Goal: Transaction & Acquisition: Purchase product/service

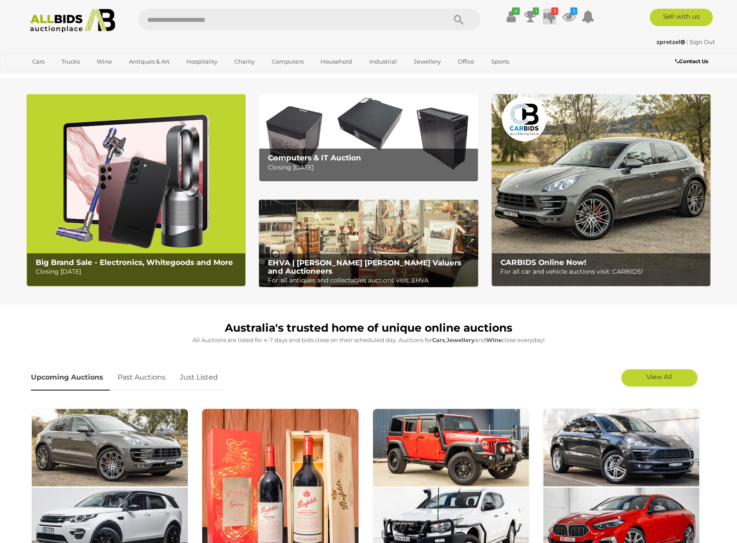
click at [552, 17] on icon at bounding box center [549, 17] width 12 height 16
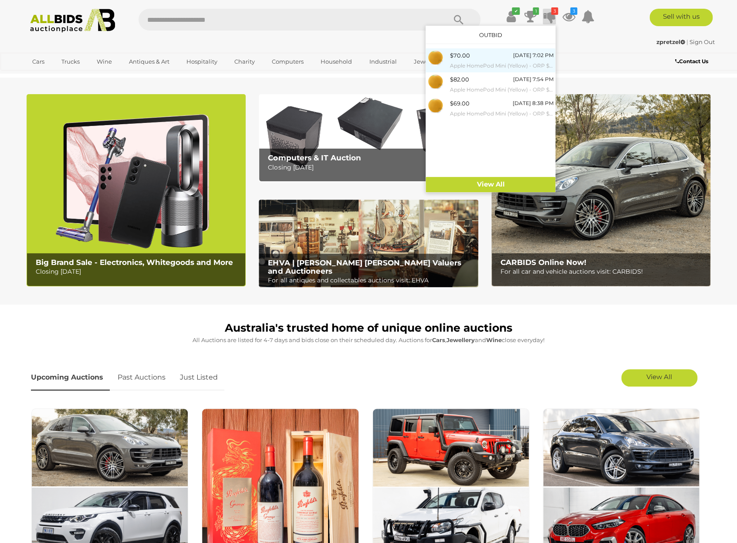
click at [498, 56] on div "$70.00 Tomorrow 7:02 PM Apple HomePod Mini (Yellow) - ORP $149 - Brand New" at bounding box center [502, 61] width 104 height 20
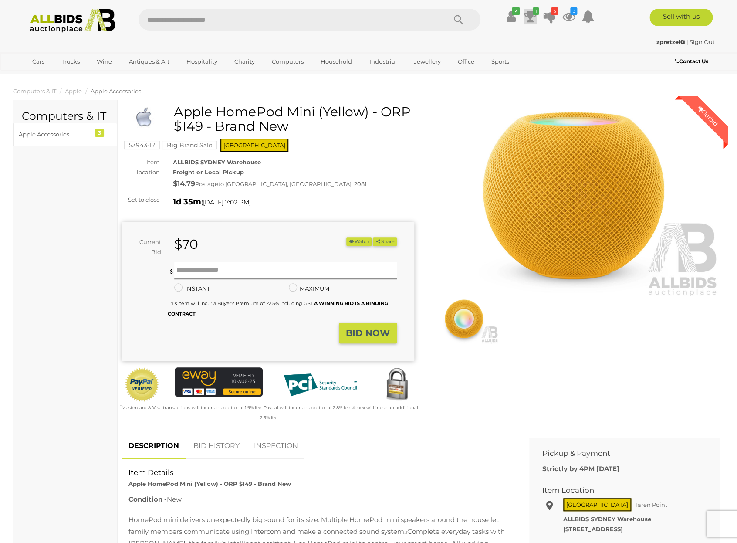
click at [533, 19] on icon at bounding box center [530, 17] width 12 height 16
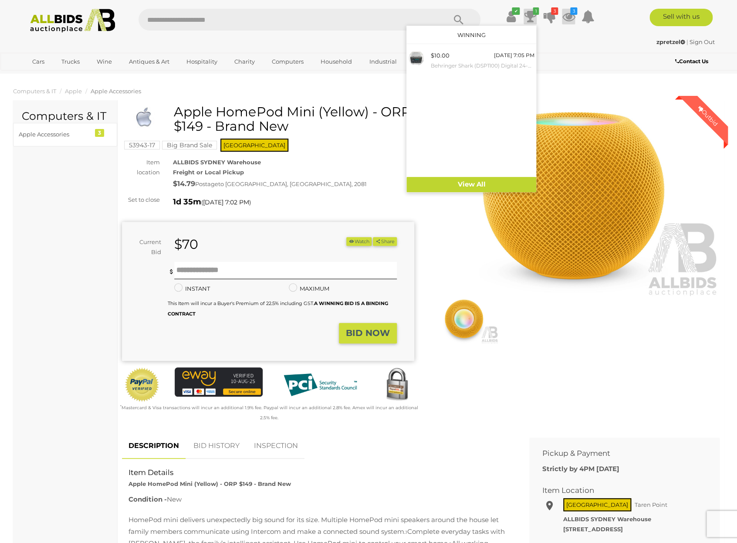
click at [566, 19] on icon at bounding box center [568, 17] width 13 height 16
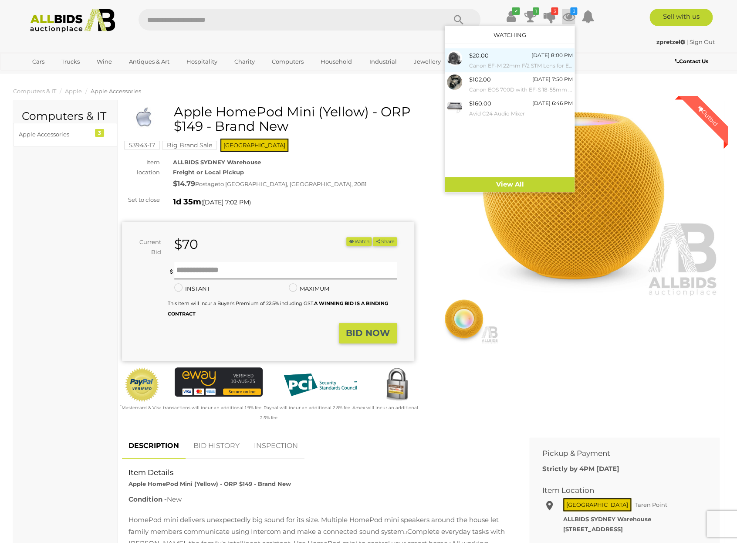
click at [501, 61] on small "Canon EF-M 22mm F/2 STM Lens for EOS M EF-M Mount Black" at bounding box center [521, 66] width 104 height 10
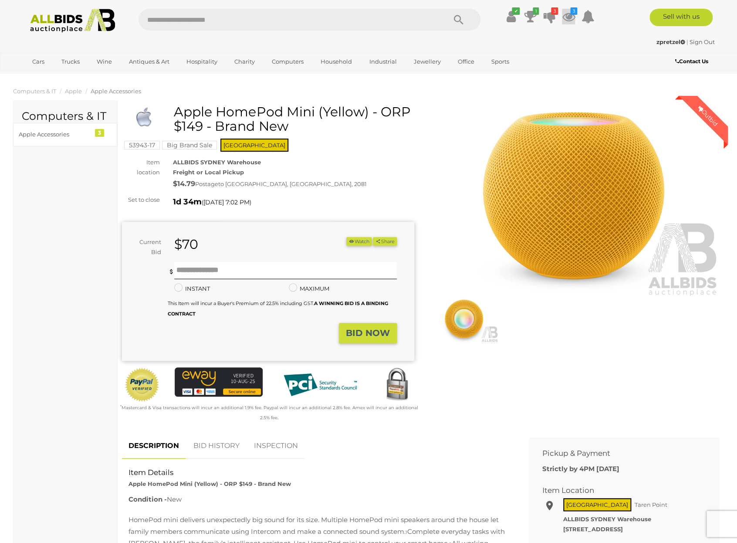
click at [571, 17] on icon at bounding box center [568, 17] width 13 height 16
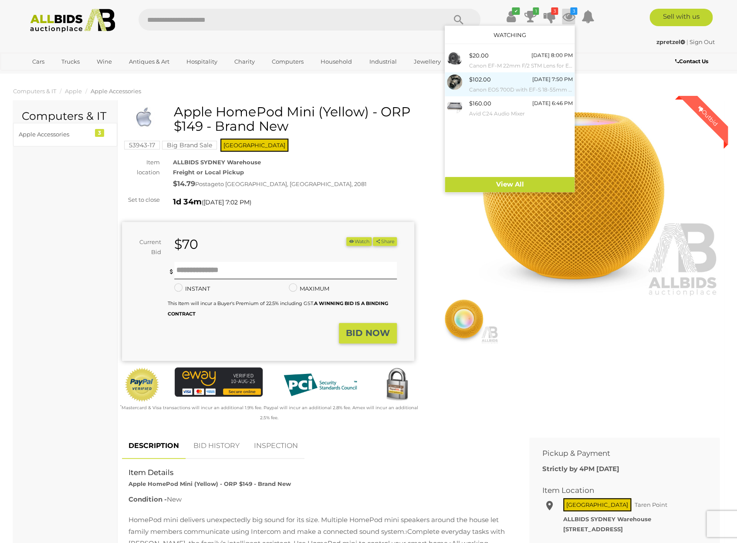
click at [507, 85] on div "$102.00 Tuesday 7:50 PM Canon EOS 700D with EF-S 18-55mm is STM Kit Digital Cam…" at bounding box center [521, 85] width 104 height 20
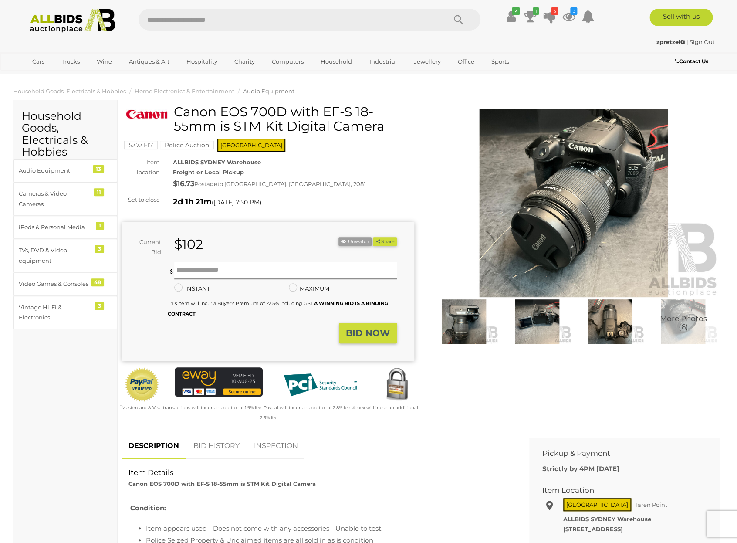
click at [540, 329] on img at bounding box center [537, 321] width 69 height 44
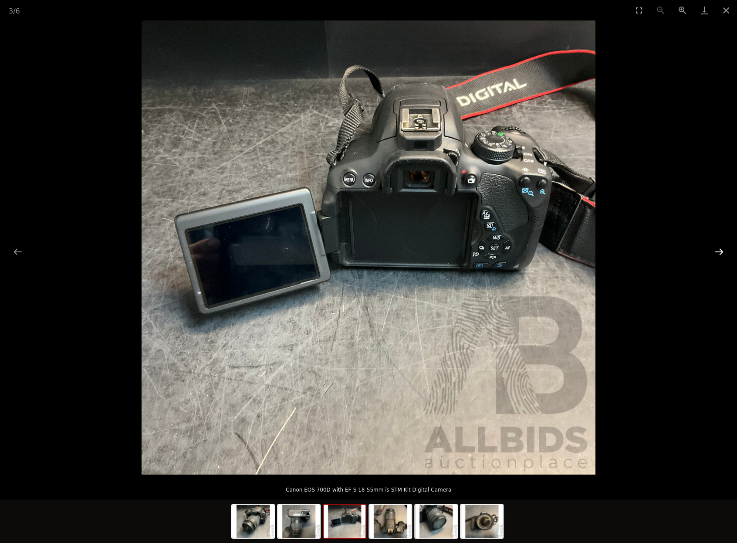
click at [721, 255] on button "Next slide" at bounding box center [719, 251] width 18 height 17
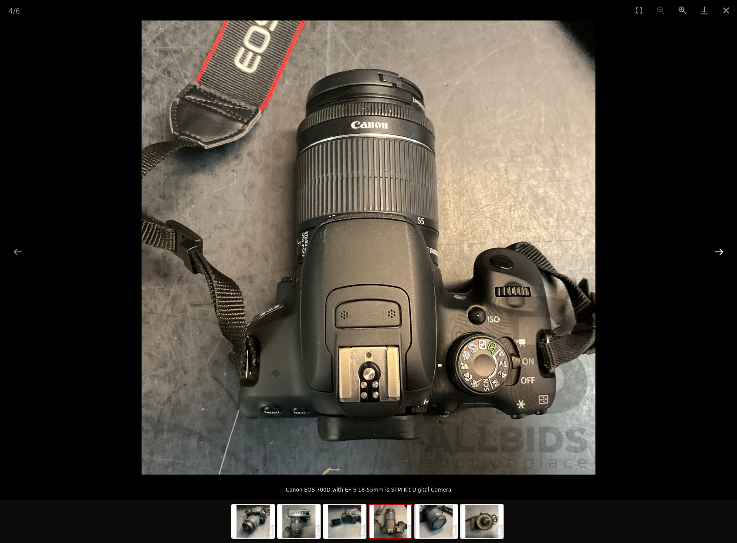
click at [721, 255] on button "Next slide" at bounding box center [719, 251] width 18 height 17
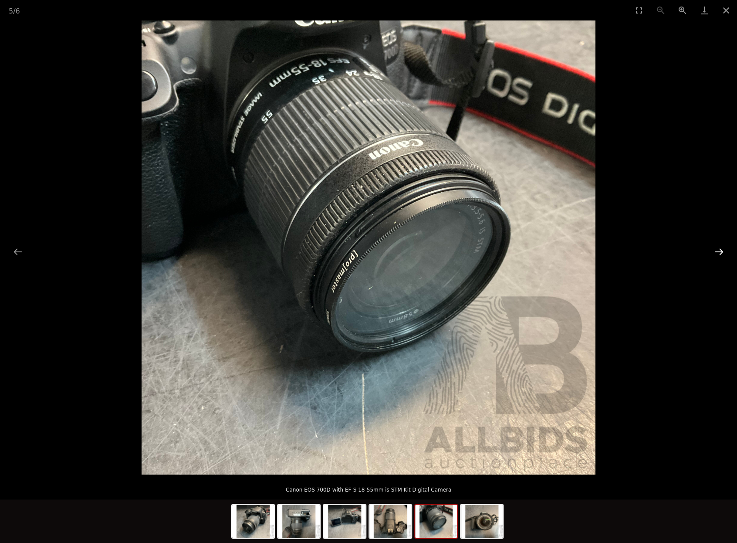
click at [721, 255] on button "Next slide" at bounding box center [719, 251] width 18 height 17
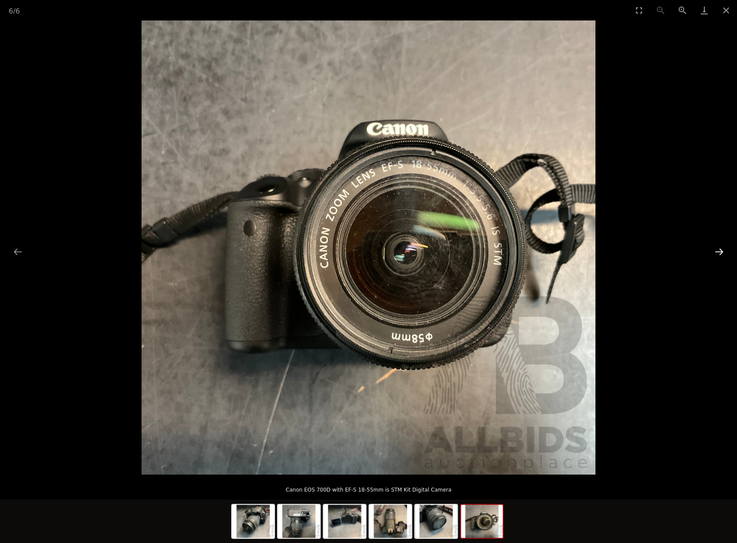
click at [721, 255] on button "Next slide" at bounding box center [719, 251] width 18 height 17
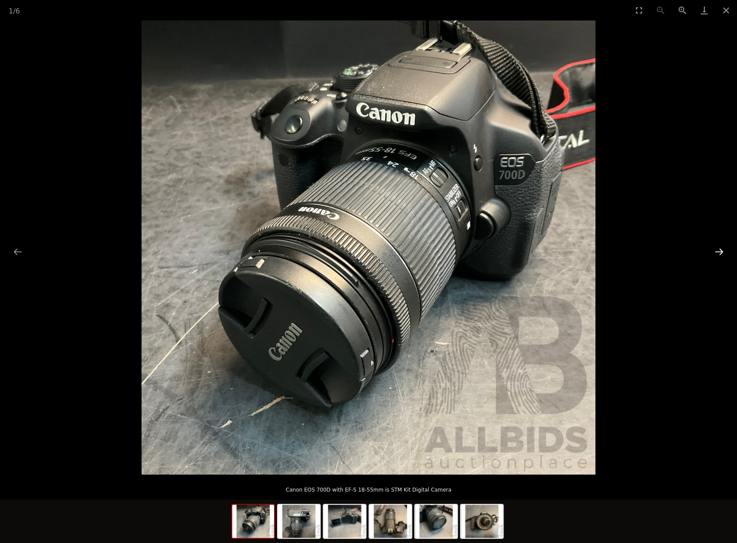
click at [721, 255] on button "Next slide" at bounding box center [719, 251] width 18 height 17
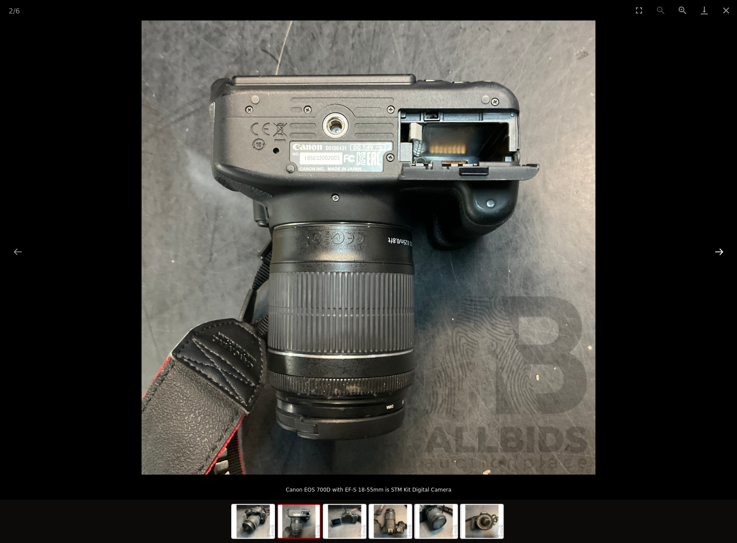
click at [720, 254] on button "Next slide" at bounding box center [719, 251] width 18 height 17
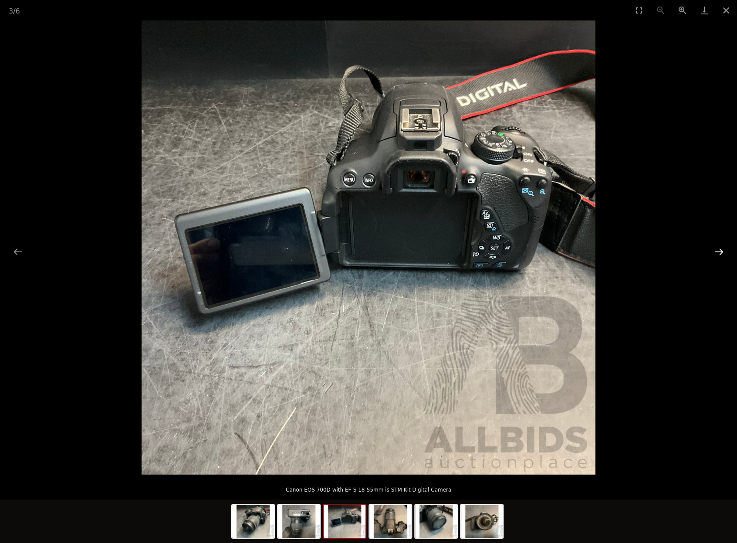
click at [720, 254] on button "Next slide" at bounding box center [719, 251] width 18 height 17
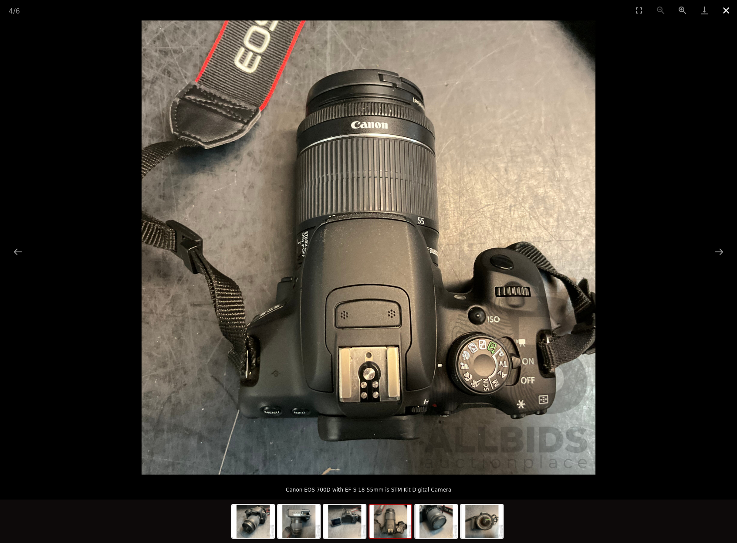
click at [728, 14] on button "Close gallery" at bounding box center [726, 10] width 22 height 20
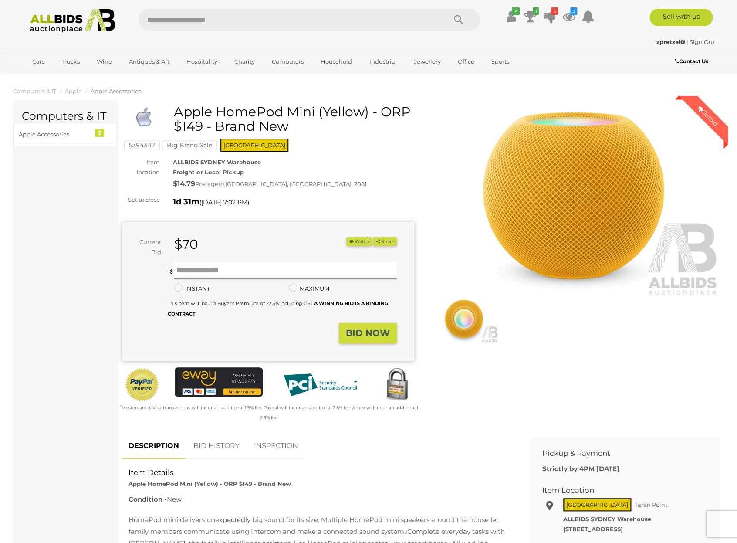
click at [212, 20] on input "text" at bounding box center [288, 20] width 299 height 22
type input "*****"
